Goal: Task Accomplishment & Management: Complete application form

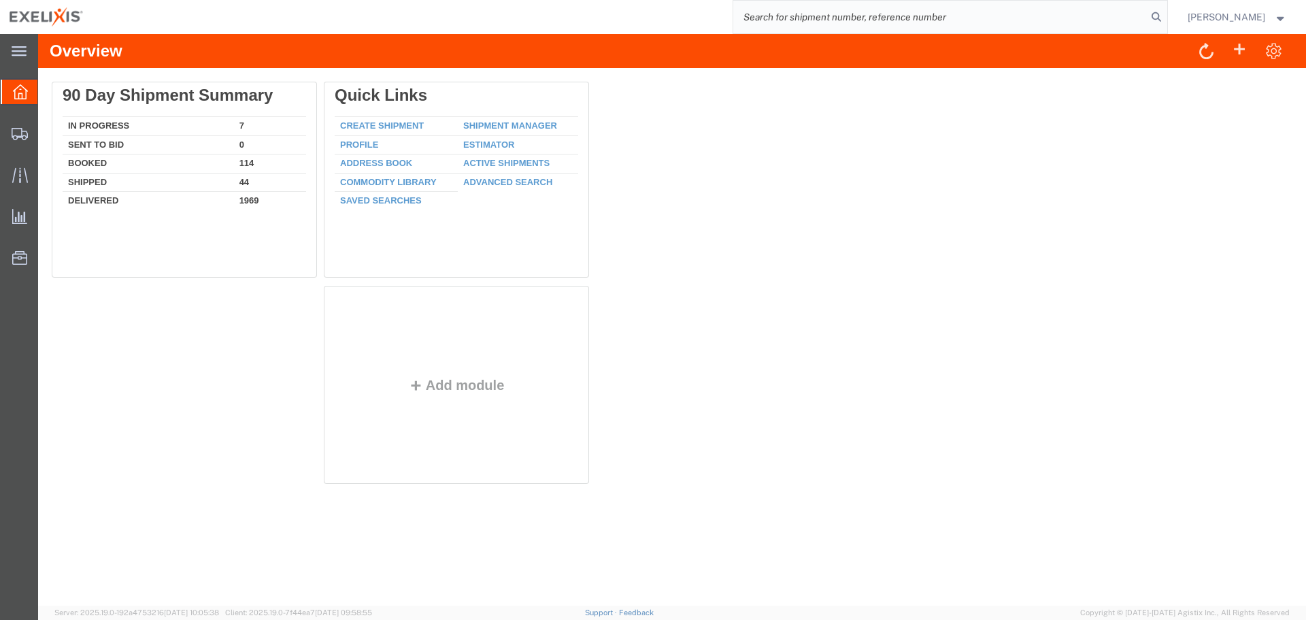
click at [935, 8] on input "search" at bounding box center [940, 17] width 414 height 33
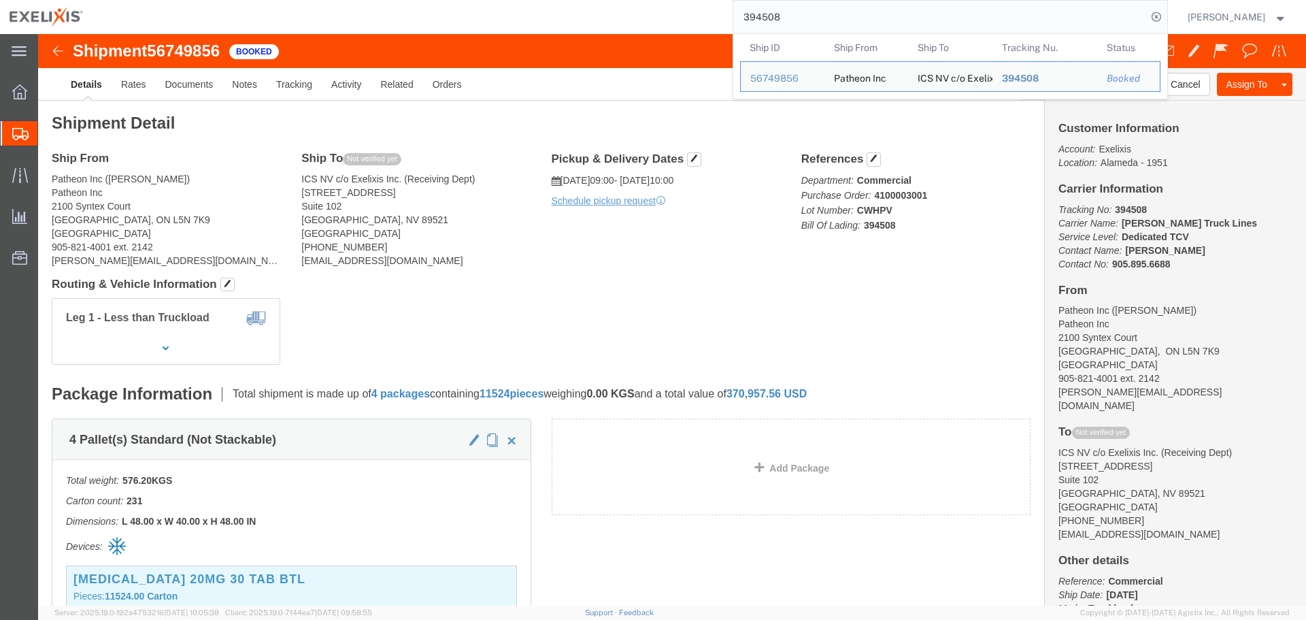
click at [793, 16] on input "394508" at bounding box center [940, 17] width 414 height 33
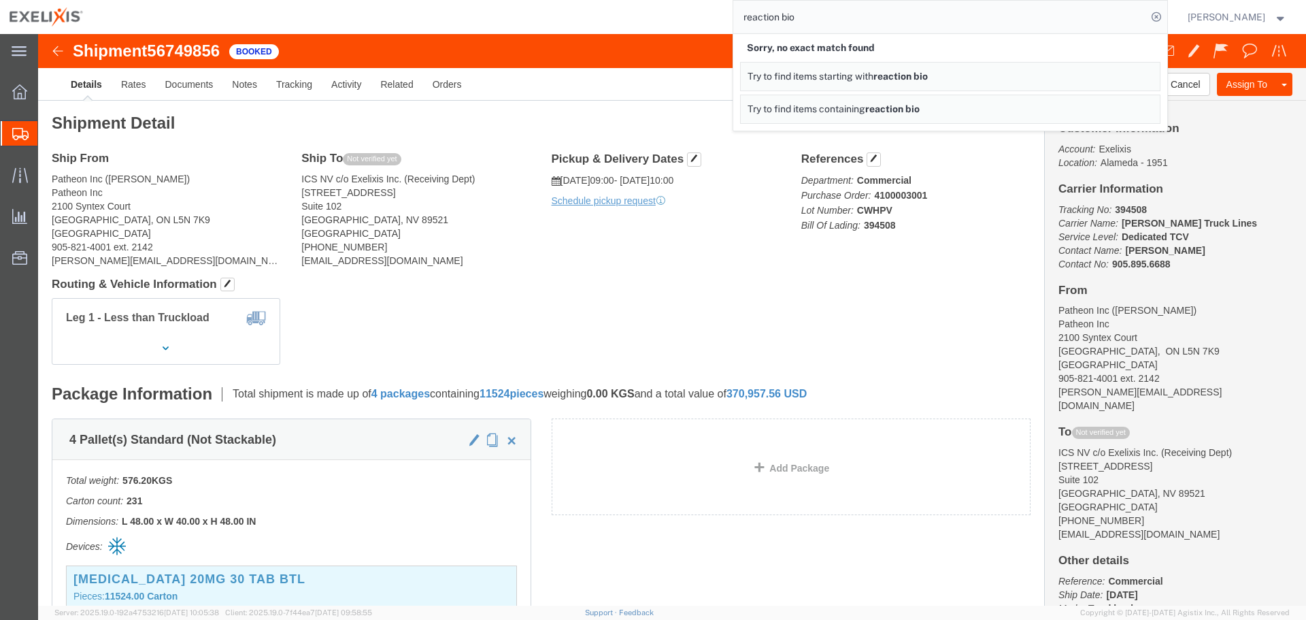
click at [866, 19] on input "reaction bio" at bounding box center [940, 17] width 414 height 33
click at [866, 18] on input "reaction bio" at bounding box center [940, 17] width 414 height 33
paste input "251364790CL"
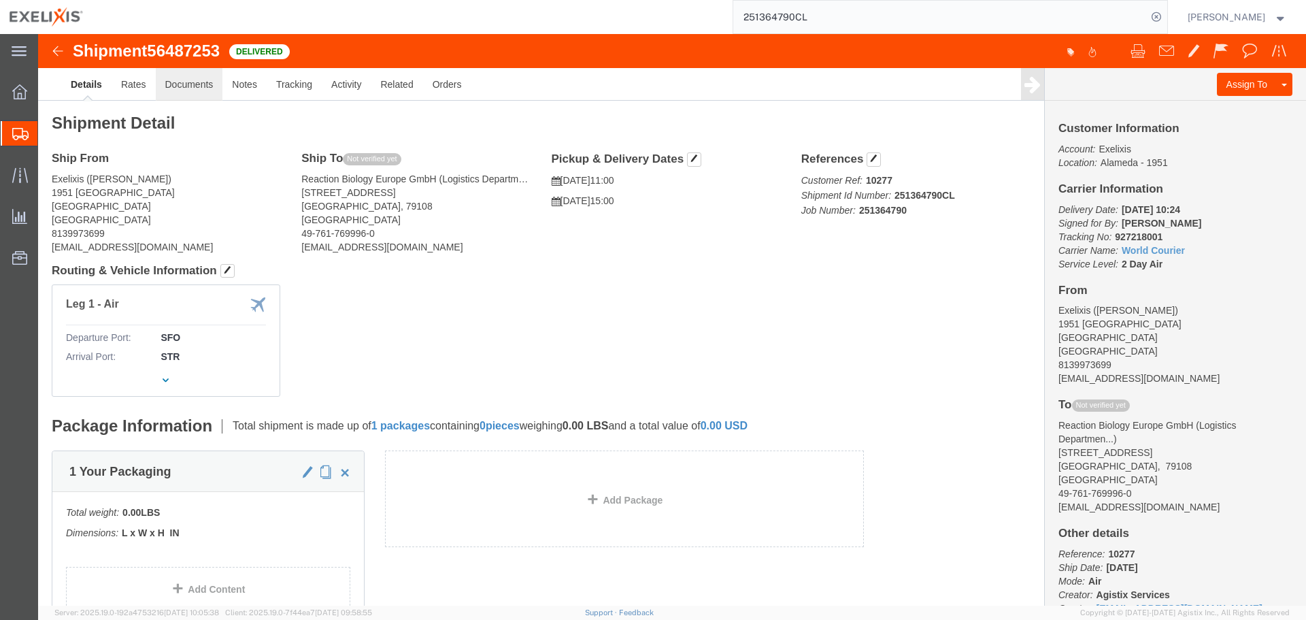
click link "Documents"
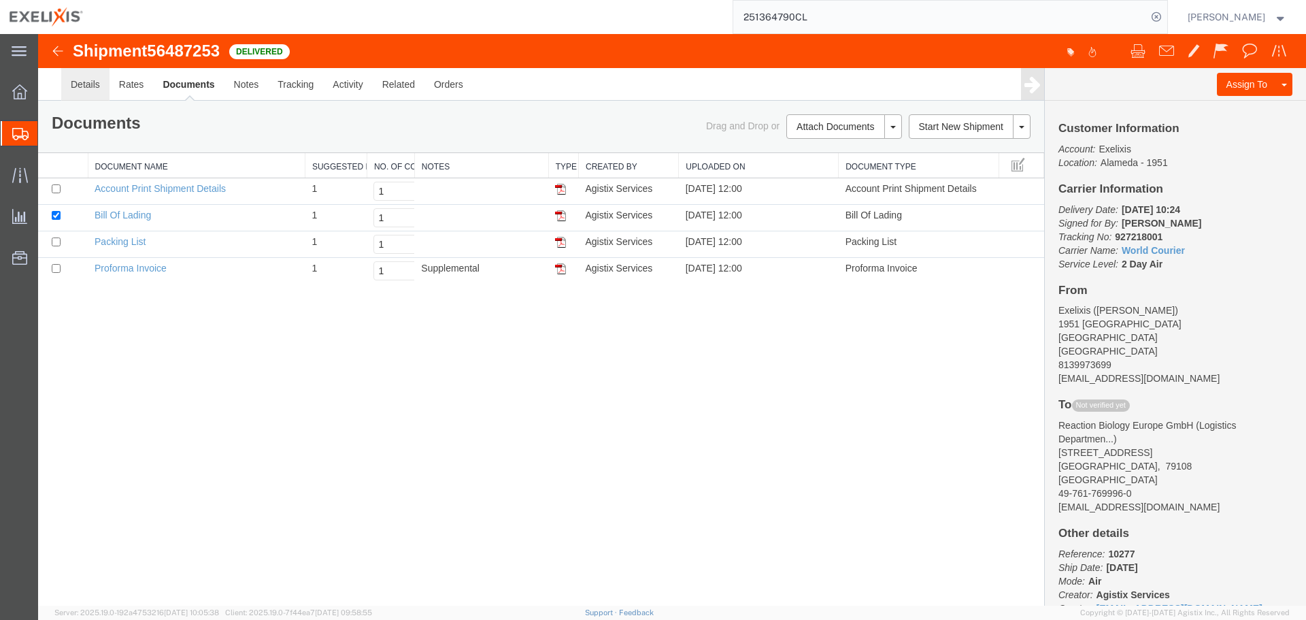
click at [82, 80] on link "Details" at bounding box center [85, 84] width 48 height 33
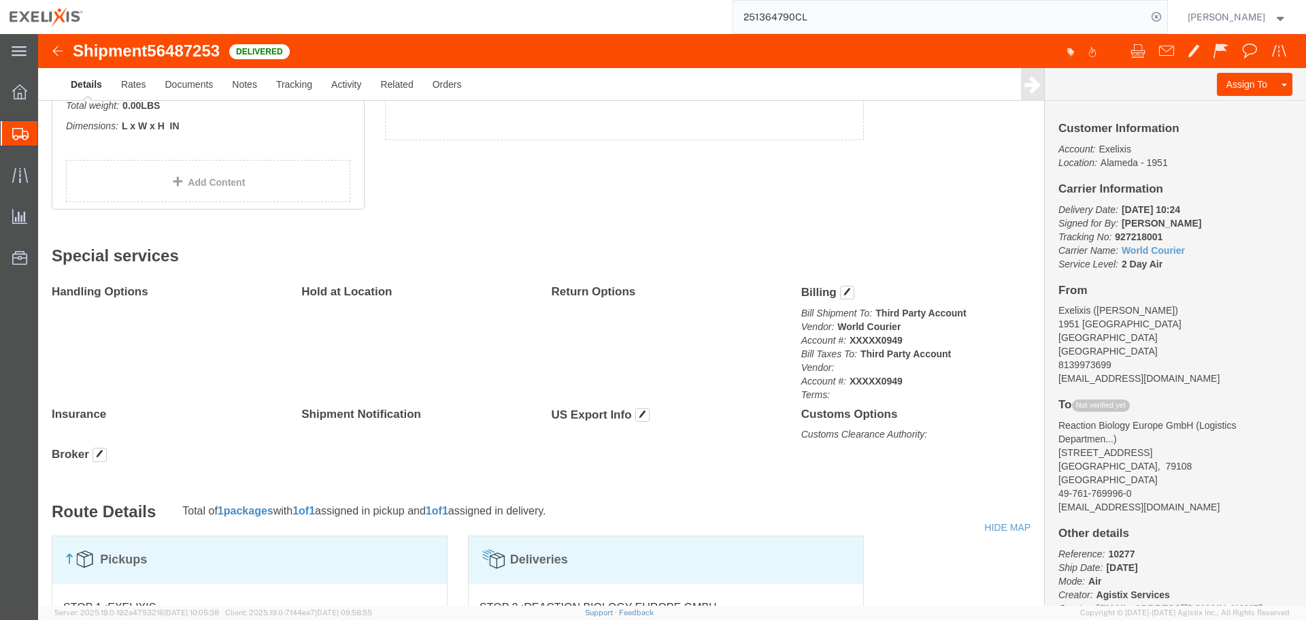
scroll to position [408, 0]
click link "Rates"
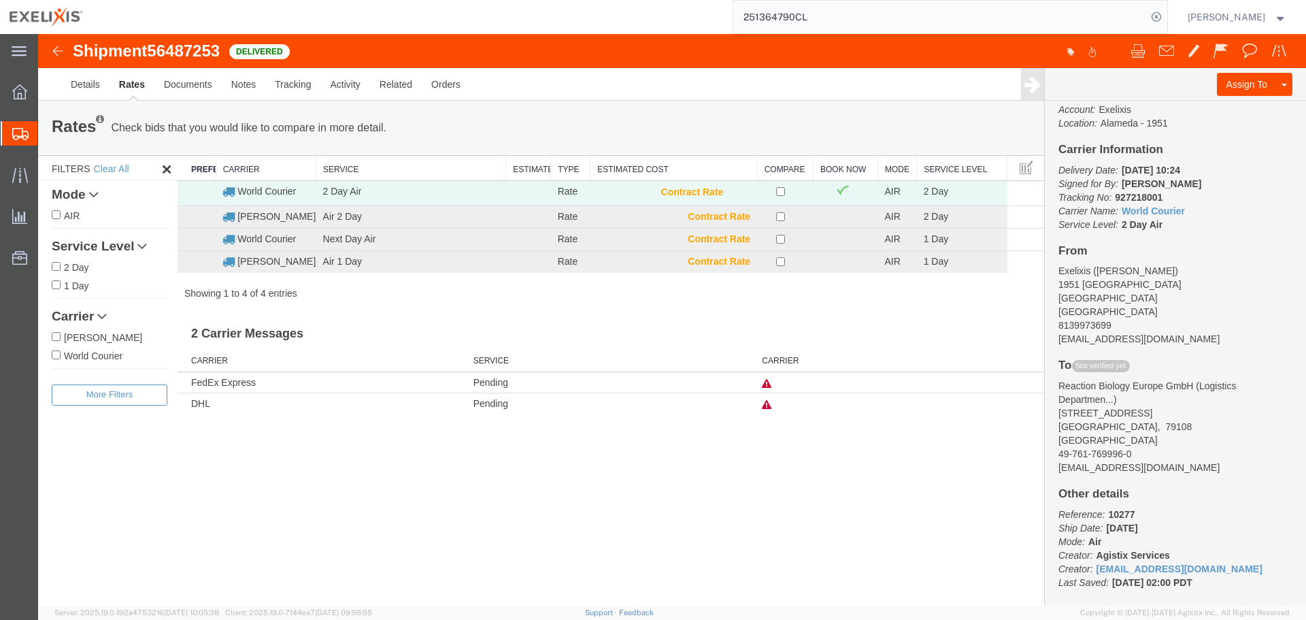
scroll to position [58, 0]
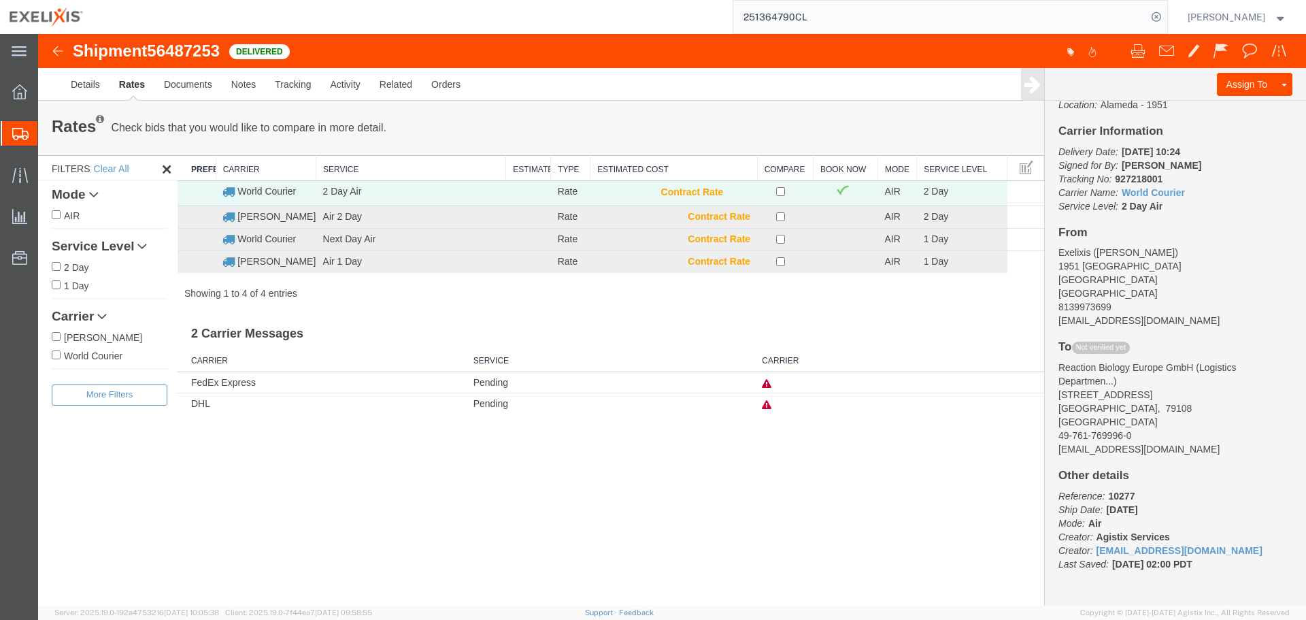
click at [827, 20] on input "251364790CL" at bounding box center [940, 17] width 414 height 33
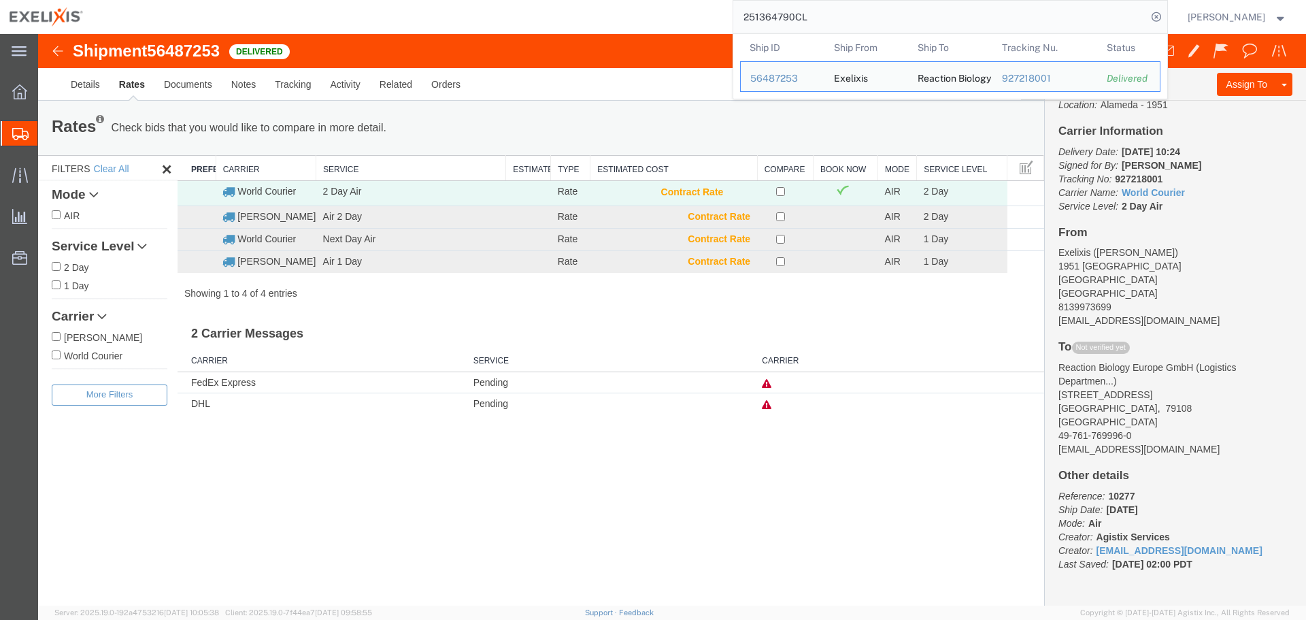
click at [827, 20] on input "251364790CL" at bounding box center [940, 17] width 414 height 33
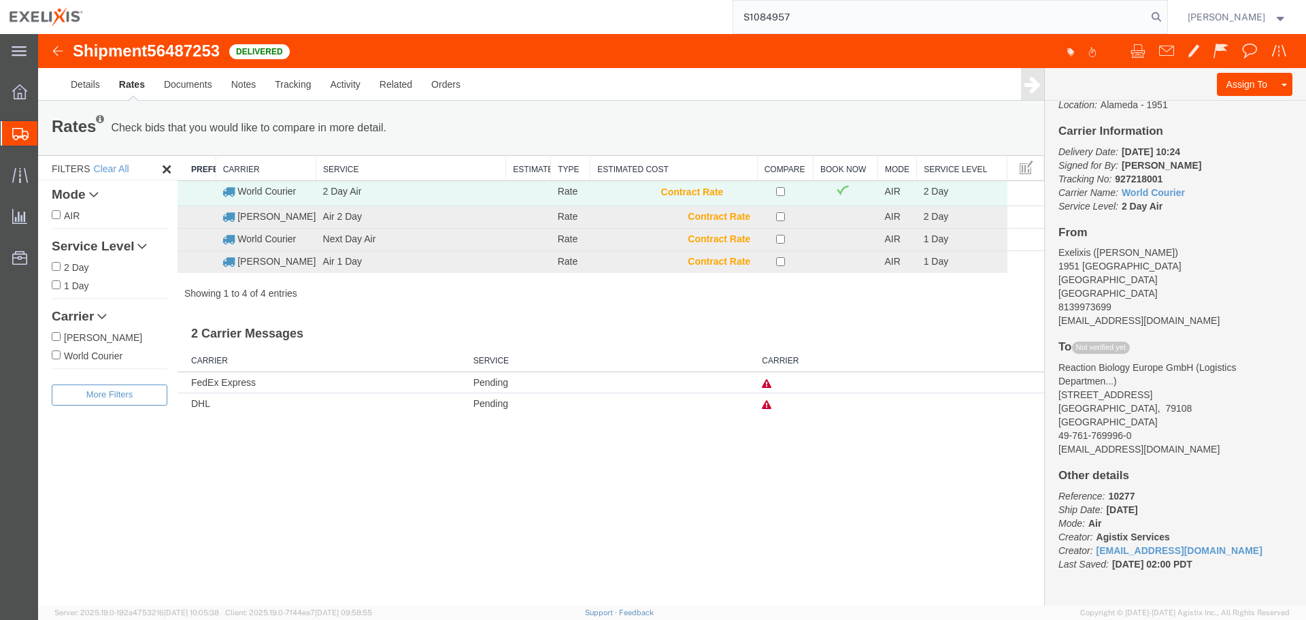
type input "S1084957"
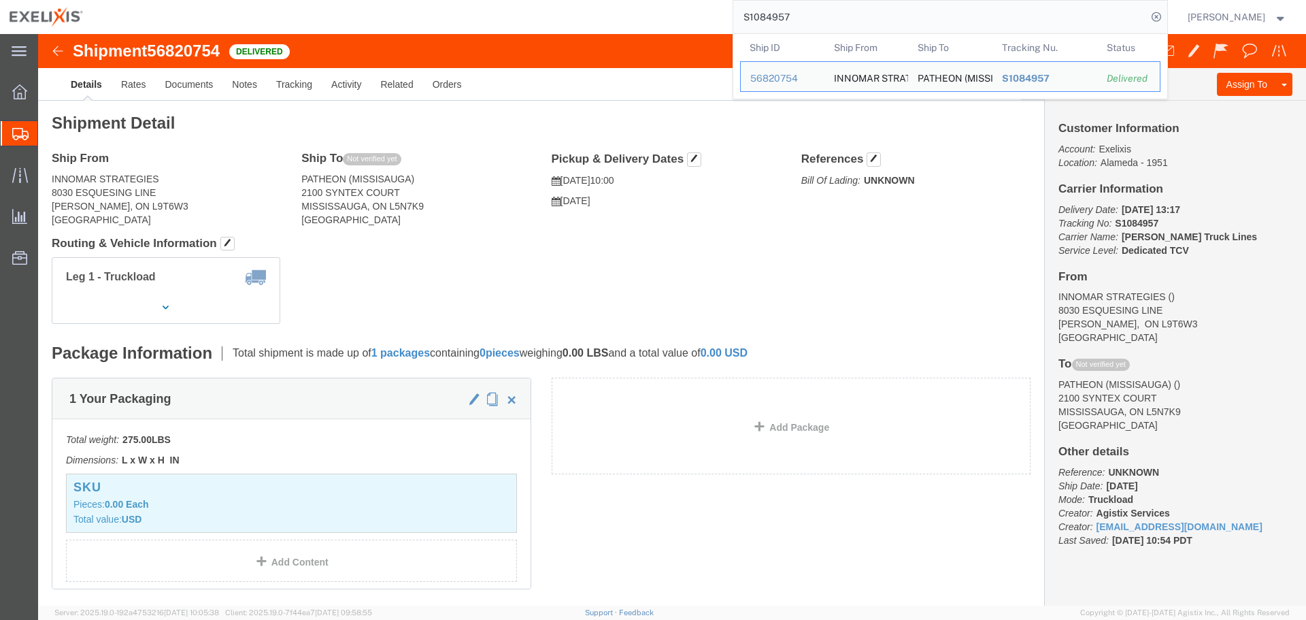
click div "Leg 1 - Truckload"
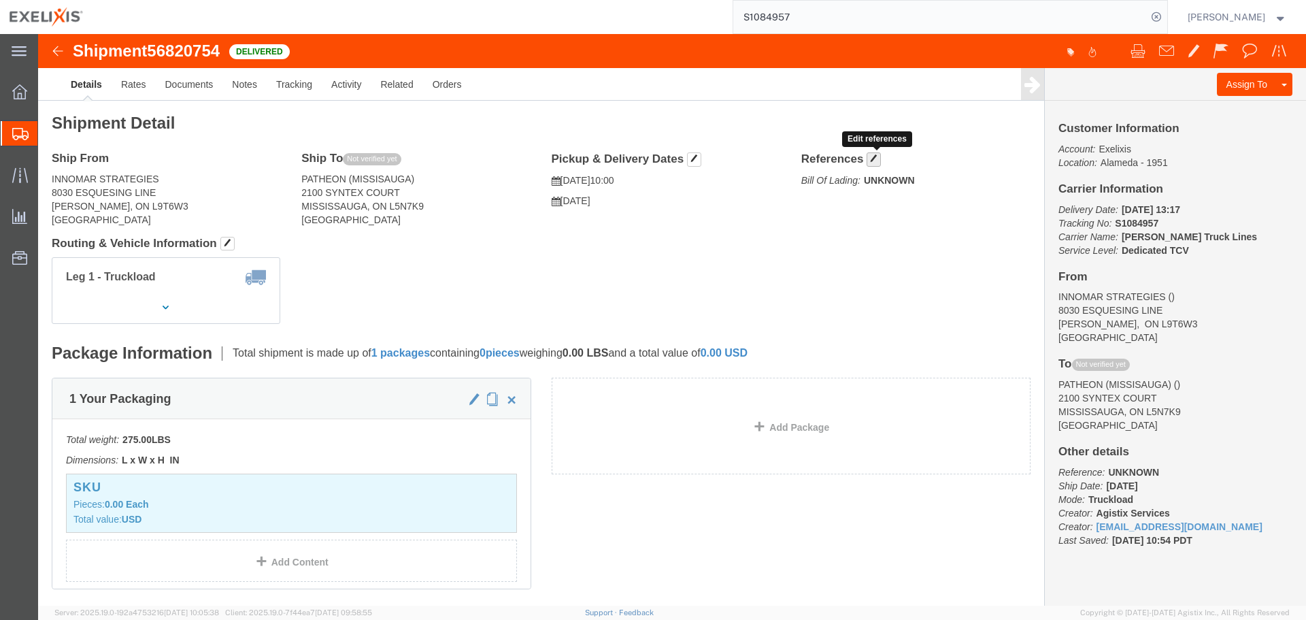
click span "button"
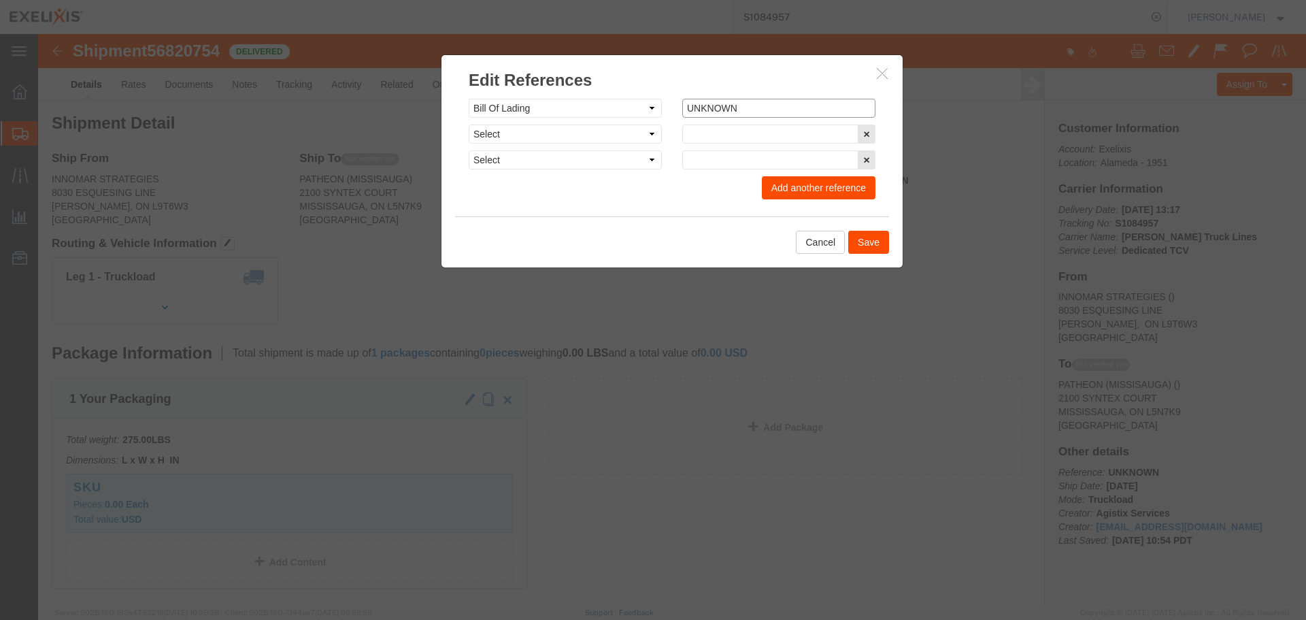
click input "UNKNOWN"
paste input "S1084957"
type input "S1084957"
click select "Select Account Type Activity ID Airline Appointment Number ASN Batch Request # …"
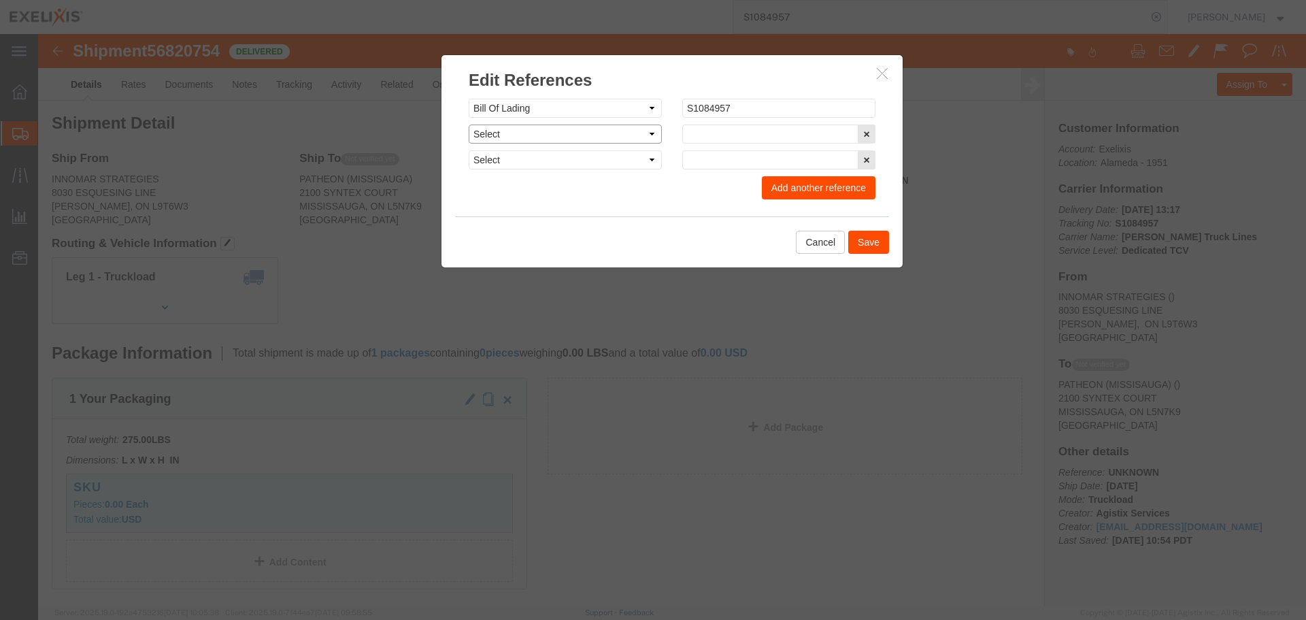
select select "ACTYP"
click select "Select Account Type Activity ID Airline Appointment Number ASN Batch Request # …"
click input "text"
type input "FRM-0059"
click select "Select Account Type Activity ID Airline Appointment Number ASN Batch Request # …"
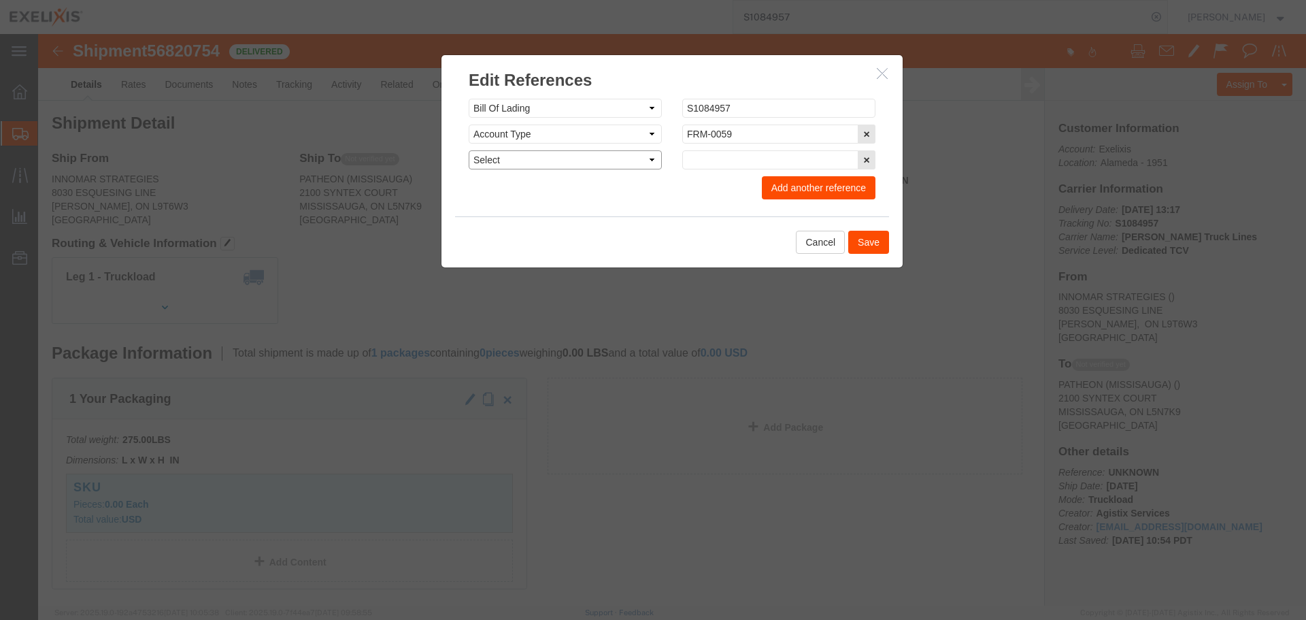
select select "DEPT"
click select "Select Account Type Activity ID Airline Appointment Number ASN Batch Request # …"
click input "text"
click button "Add another reference"
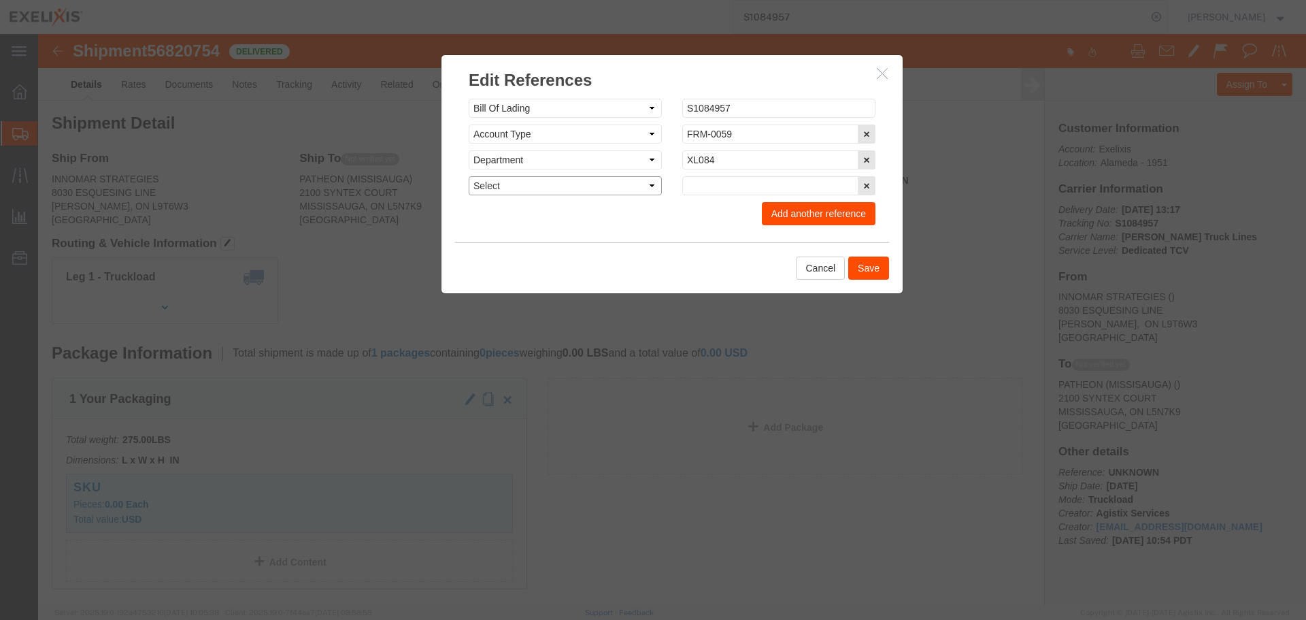
click select "Select Account Type Activity ID Airline Appointment Number ASN Batch Request # …"
drag, startPoint x: 659, startPoint y: 124, endPoint x: 666, endPoint y: 138, distance: 15.8
click input "XL084"
type input "XL184"
click select "Select Account Type Activity ID Airline Appointment Number ASN Batch Request # …"
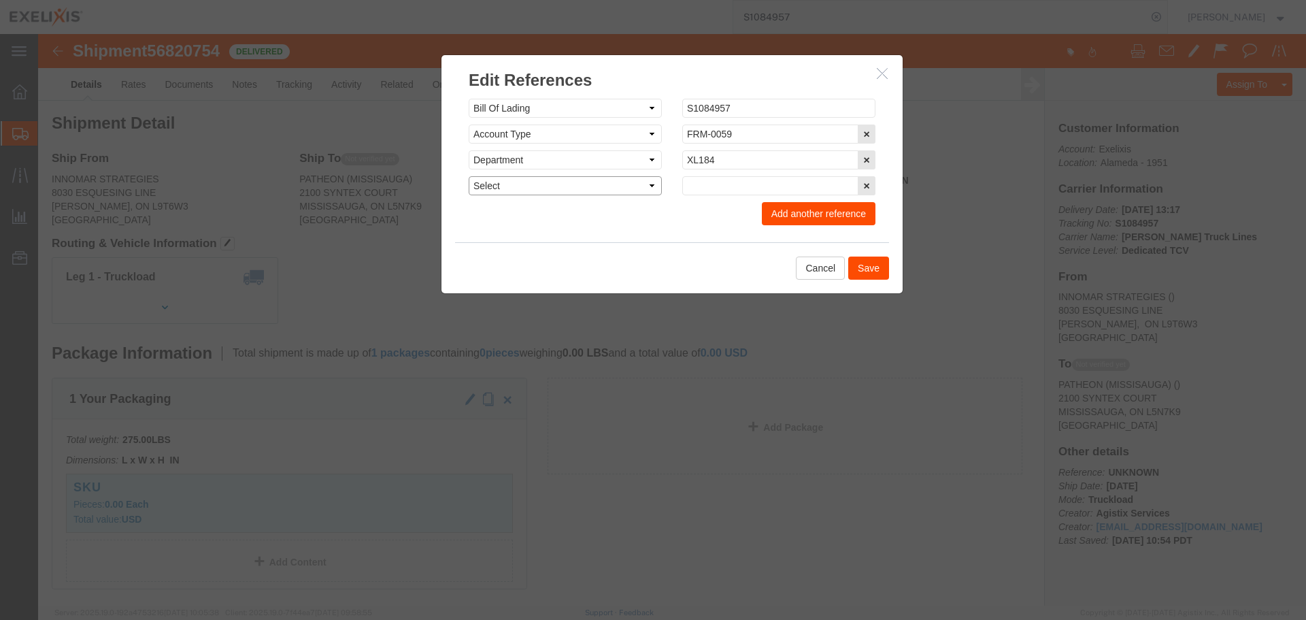
select select "PROJ"
click select "Select Account Type Activity ID Airline Appointment Number ASN Batch Request # …"
type input "Small Molecule"
click button "Add another reference"
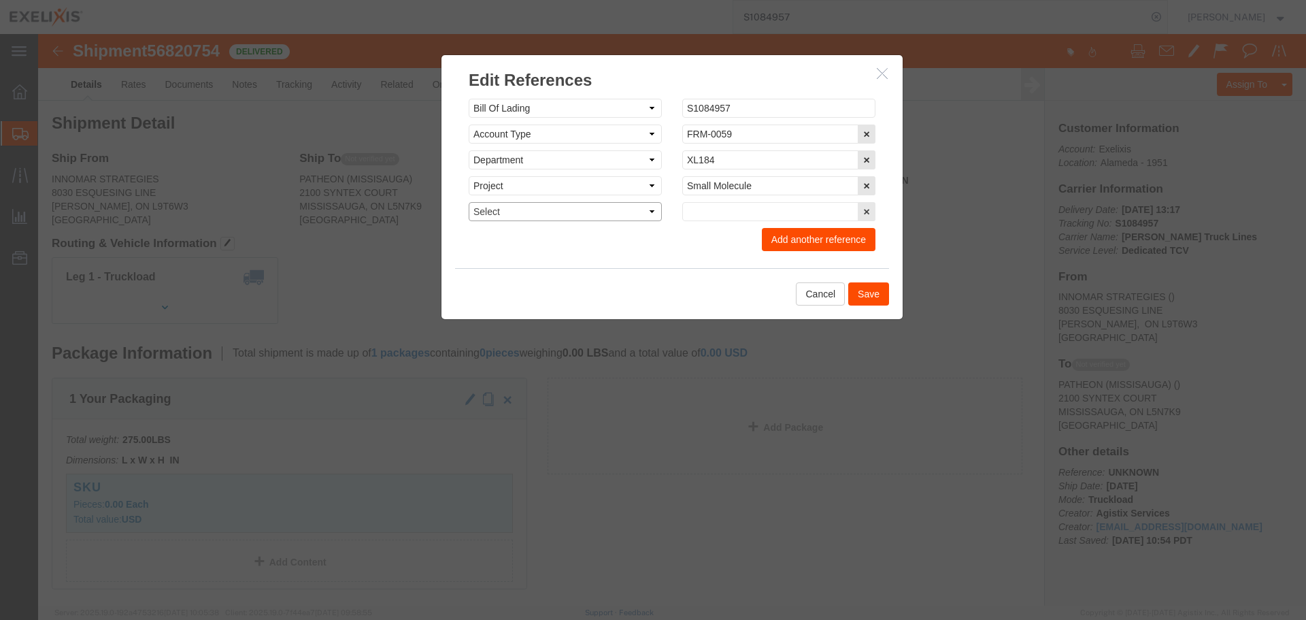
click select "Select Account Type Activity ID Airline Appointment Number ASN Batch Request # …"
select select "LOT"
click select "Select Account Type Activity ID Airline Appointment Number ASN Batch Request # …"
click input "text"
paste input "2300140"
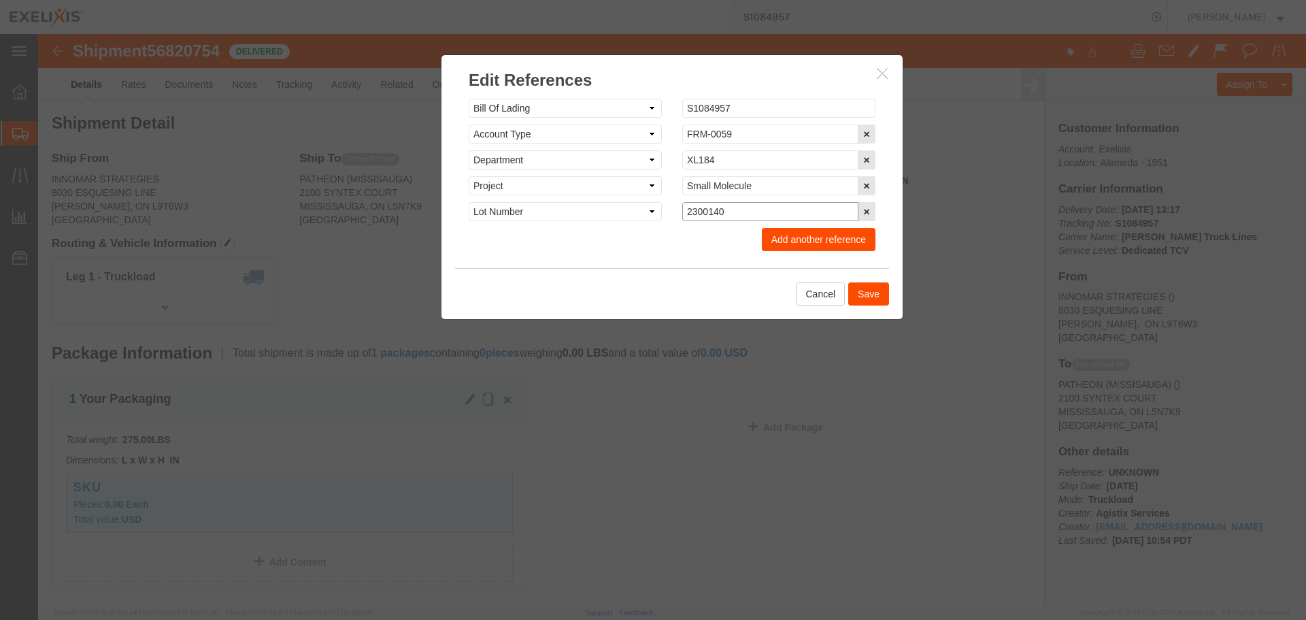
type input "2300140"
click button "Save"
